Goal: Transaction & Acquisition: Purchase product/service

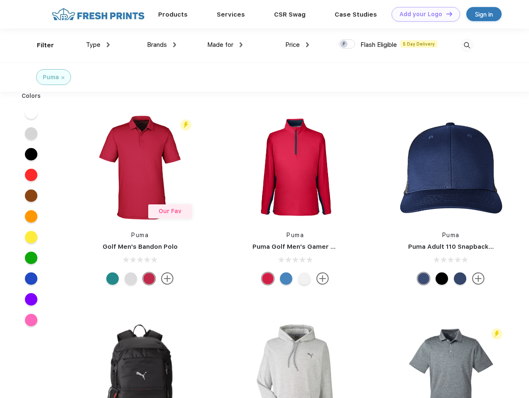
click at [423, 14] on link "Add your Logo Design Tool" at bounding box center [425, 14] width 68 height 15
click at [0, 0] on div "Design Tool" at bounding box center [0, 0] width 0 height 0
click at [445, 14] on link "Add your Logo Design Tool" at bounding box center [425, 14] width 68 height 15
click at [40, 45] on div "Filter" at bounding box center [45, 46] width 17 height 10
click at [98, 45] on span "Type" at bounding box center [93, 44] width 15 height 7
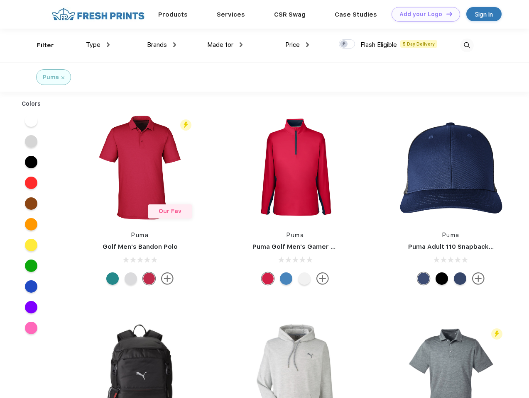
click at [161, 45] on span "Brands" at bounding box center [157, 44] width 20 height 7
click at [225, 45] on span "Made for" at bounding box center [220, 44] width 26 height 7
click at [297, 45] on span "Price" at bounding box center [292, 44] width 15 height 7
click at [347, 44] on div at bounding box center [347, 43] width 16 height 9
click at [344, 44] on input "checkbox" at bounding box center [341, 41] width 5 height 5
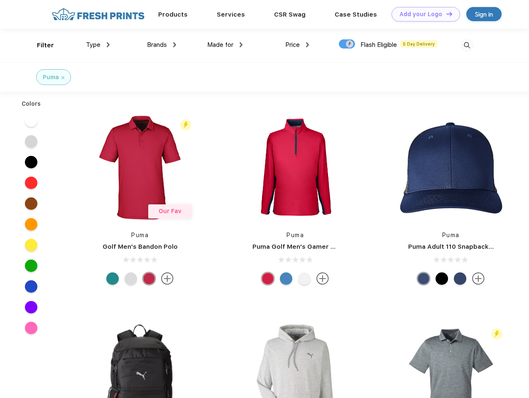
click at [467, 45] on img at bounding box center [467, 46] width 14 height 14
